Goal: Task Accomplishment & Management: Manage account settings

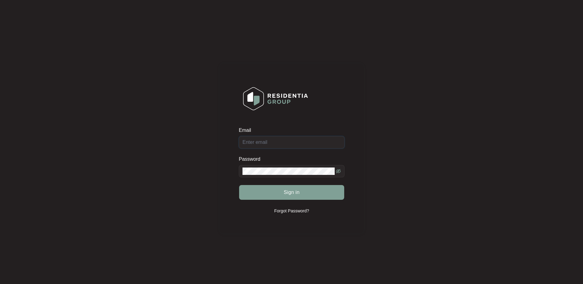
click at [273, 140] on input "Email" at bounding box center [292, 142] width 106 height 12
paste input "[EMAIL_ADDRESS][DOMAIN_NAME]"
type input "[EMAIL_ADDRESS][DOMAIN_NAME]"
click at [269, 190] on button "Sign in" at bounding box center [291, 192] width 105 height 15
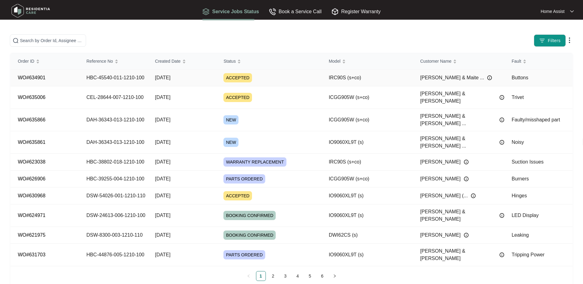
click at [487, 79] on img at bounding box center [489, 77] width 5 height 5
click at [464, 37] on div "Filters" at bounding box center [458, 40] width 232 height 12
click at [571, 39] on img at bounding box center [569, 40] width 7 height 7
click at [476, 26] on main "Filters Order ID Reference No Created Date Status Model Customer Name Fault WO#…" at bounding box center [291, 148] width 583 height 296
click at [544, 41] on img "button" at bounding box center [542, 41] width 6 height 6
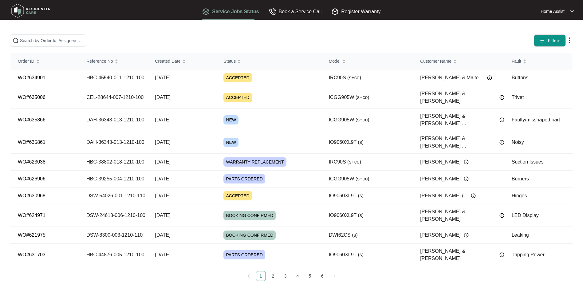
click at [257, 36] on div "Filters" at bounding box center [291, 40] width 569 height 12
click at [300, 12] on div "Book a Service Call" at bounding box center [295, 12] width 53 height 8
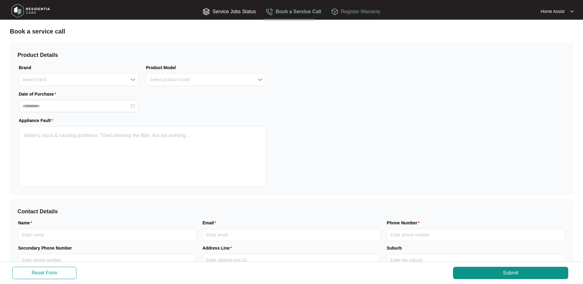
click at [352, 13] on div "Register Warranty" at bounding box center [355, 12] width 49 height 8
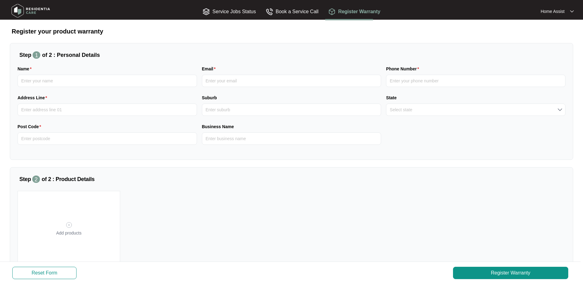
drag, startPoint x: 421, startPoint y: 221, endPoint x: 359, endPoint y: 232, distance: 63.8
drag, startPoint x: 359, startPoint y: 232, endPoint x: 369, endPoint y: 39, distance: 193.4
click at [369, 39] on div "Register your product warranty Step 1 of 2 : Personal Details Name Email Phone …" at bounding box center [292, 162] width 564 height 271
click at [253, 10] on div "Service Jobs Status" at bounding box center [229, 12] width 53 height 8
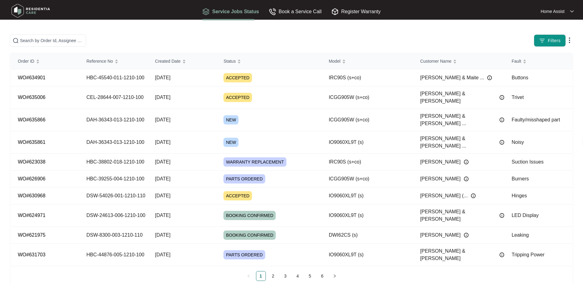
click at [32, 9] on img at bounding box center [30, 11] width 43 height 18
drag, startPoint x: 19, startPoint y: 9, endPoint x: 6, endPoint y: 10, distance: 12.9
click at [20, 9] on img at bounding box center [30, 11] width 43 height 18
